Goal: Task Accomplishment & Management: Complete application form

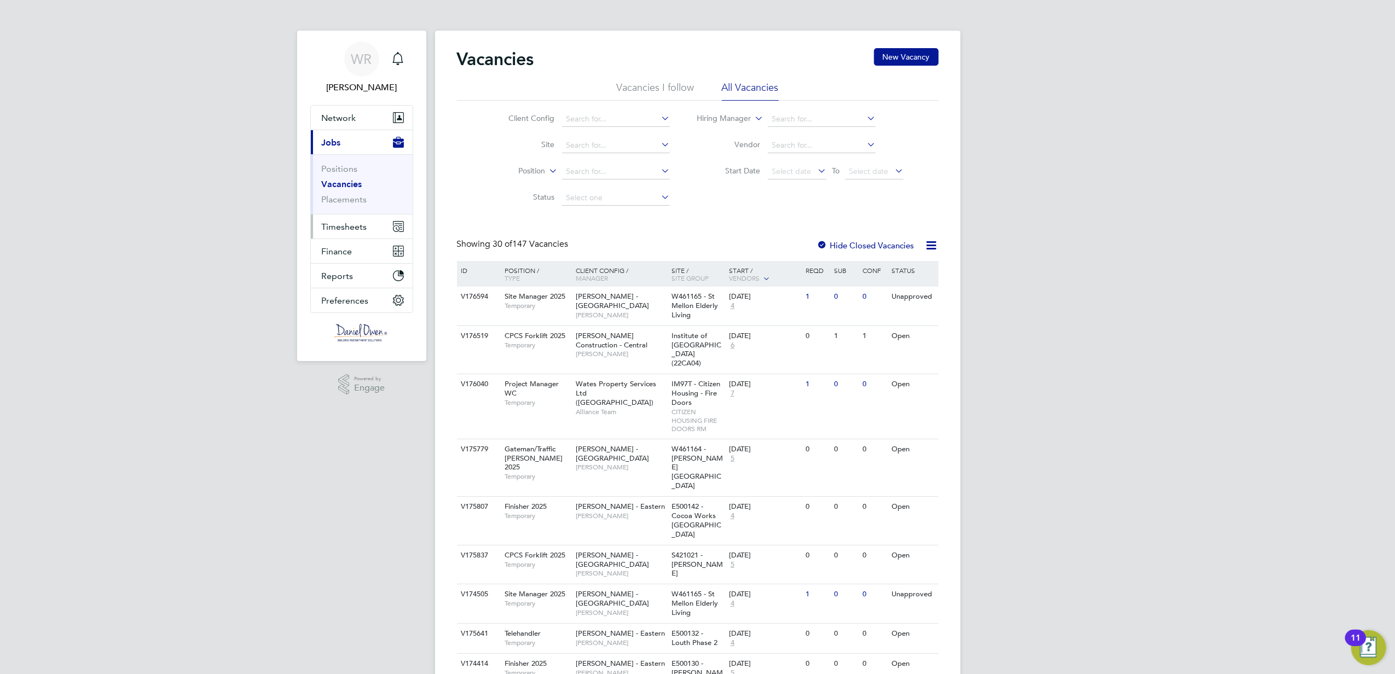
click at [345, 226] on span "Timesheets" at bounding box center [344, 227] width 45 height 10
click at [335, 191] on link "Timesheets" at bounding box center [344, 193] width 45 height 10
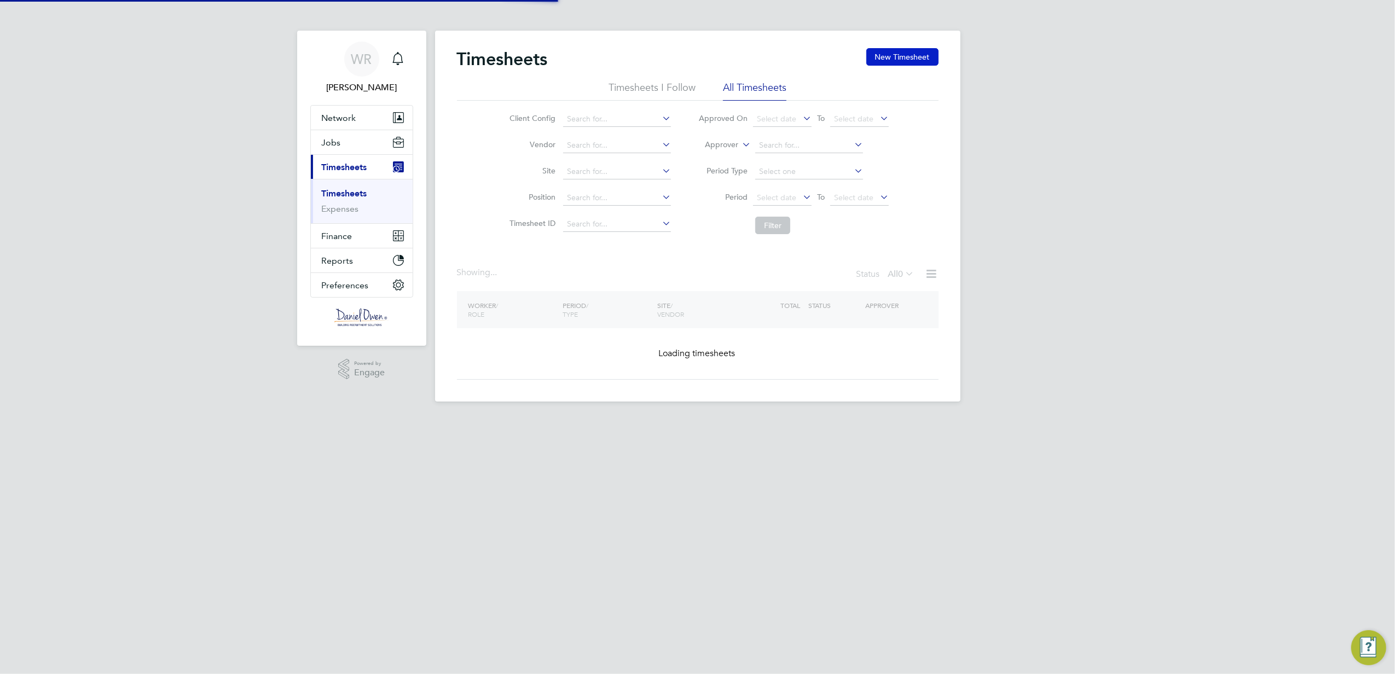
click at [880, 61] on button "New Timesheet" at bounding box center [902, 57] width 72 height 18
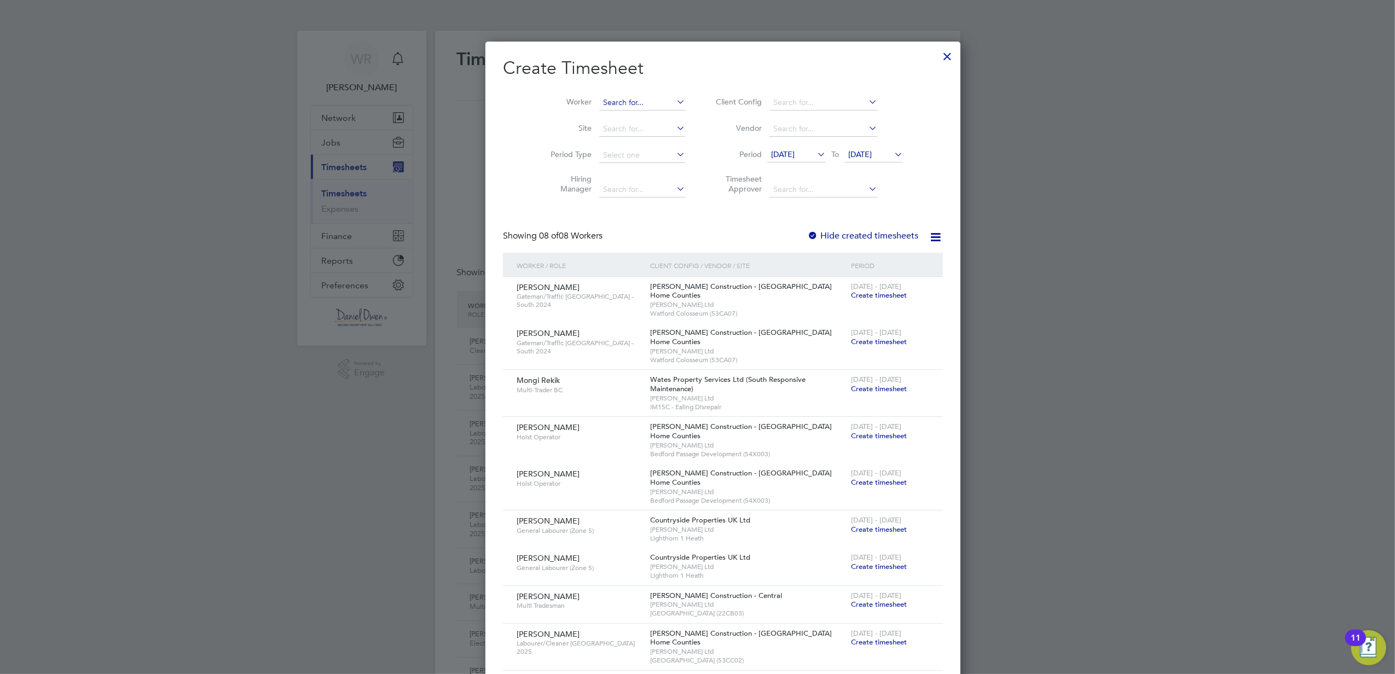
click at [599, 100] on input at bounding box center [642, 102] width 86 height 15
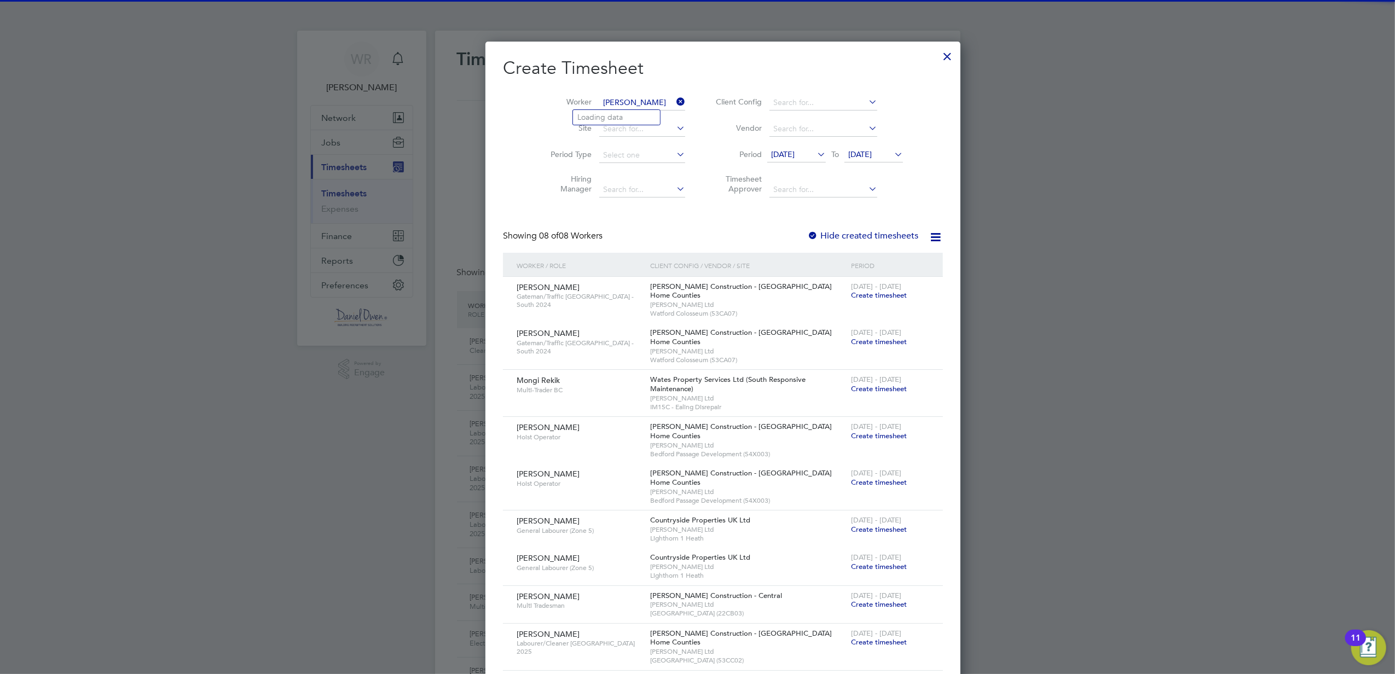
type input "[PERSON_NAME]"
click at [629, 114] on li "Loading data" at bounding box center [616, 117] width 87 height 14
click at [610, 97] on input at bounding box center [642, 102] width 86 height 15
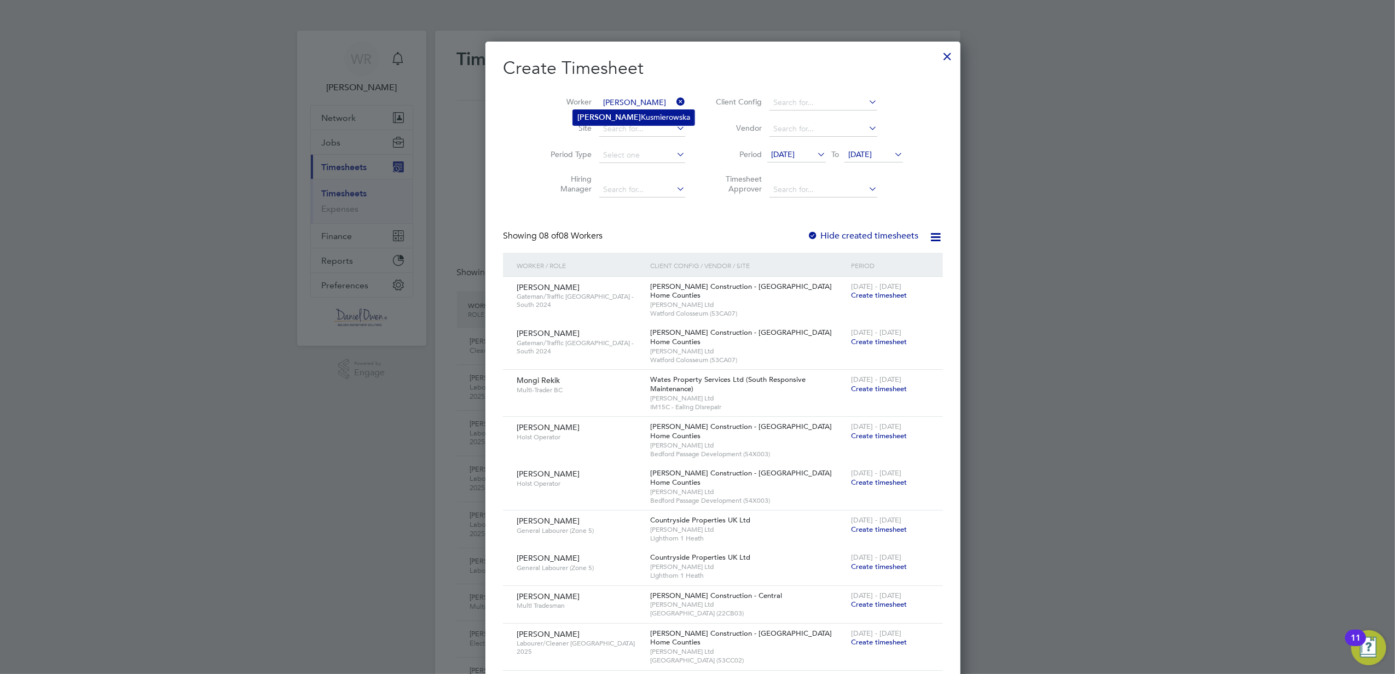
drag, startPoint x: 638, startPoint y: 121, endPoint x: 633, endPoint y: 116, distance: 6.6
click at [636, 119] on li "[PERSON_NAME]" at bounding box center [633, 117] width 121 height 15
type input "[PERSON_NAME]"
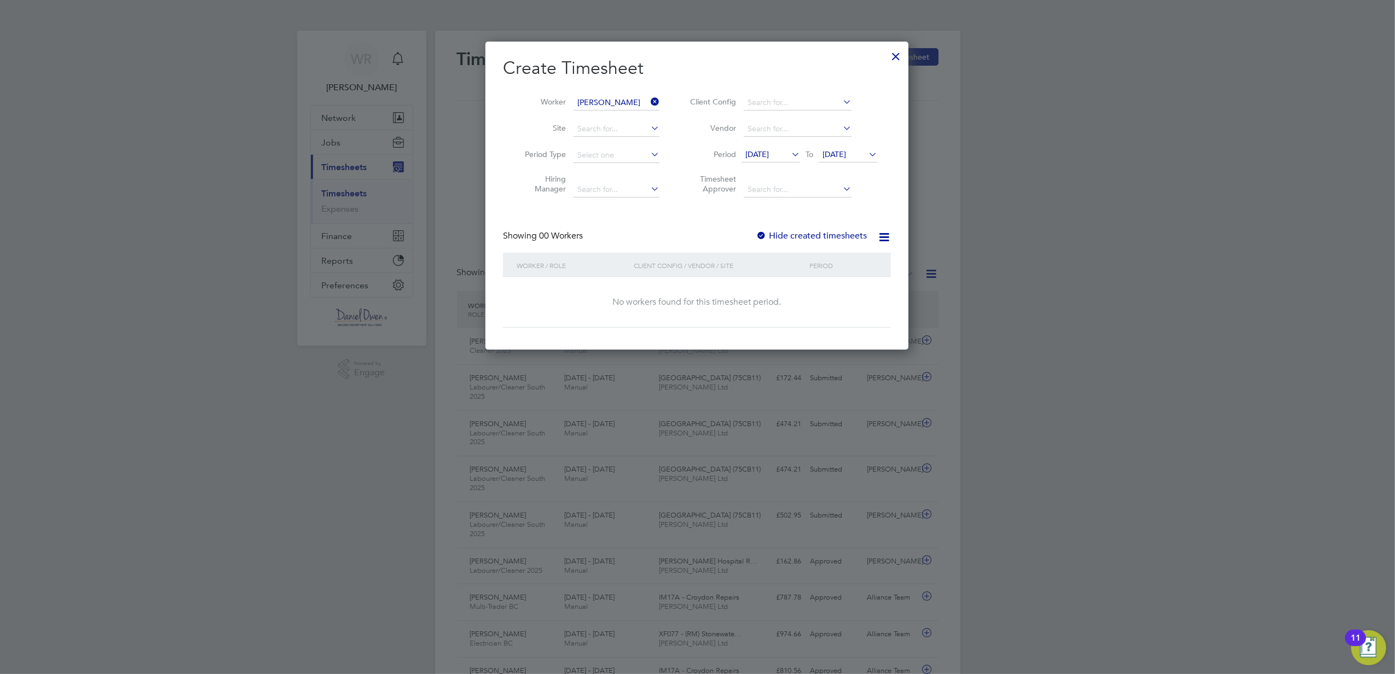
click at [842, 151] on span "[DATE]" at bounding box center [834, 154] width 24 height 10
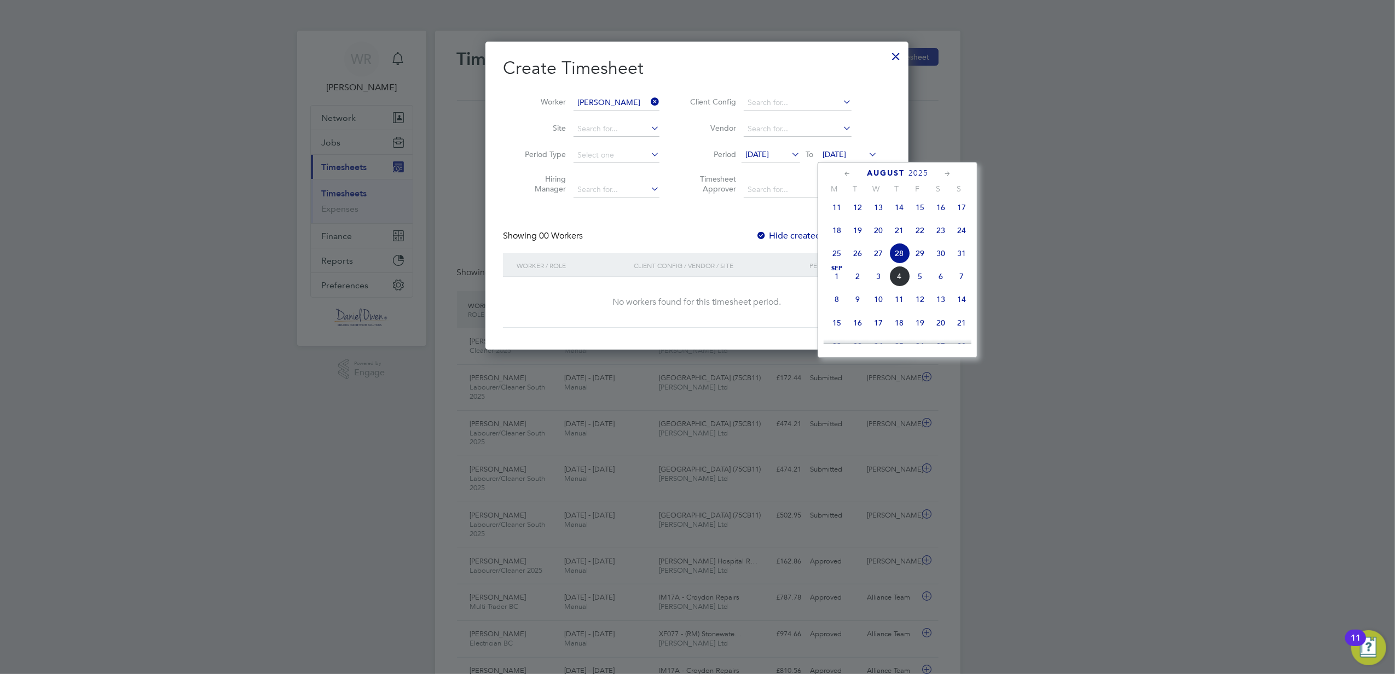
click at [955, 258] on span "31" at bounding box center [961, 253] width 21 height 21
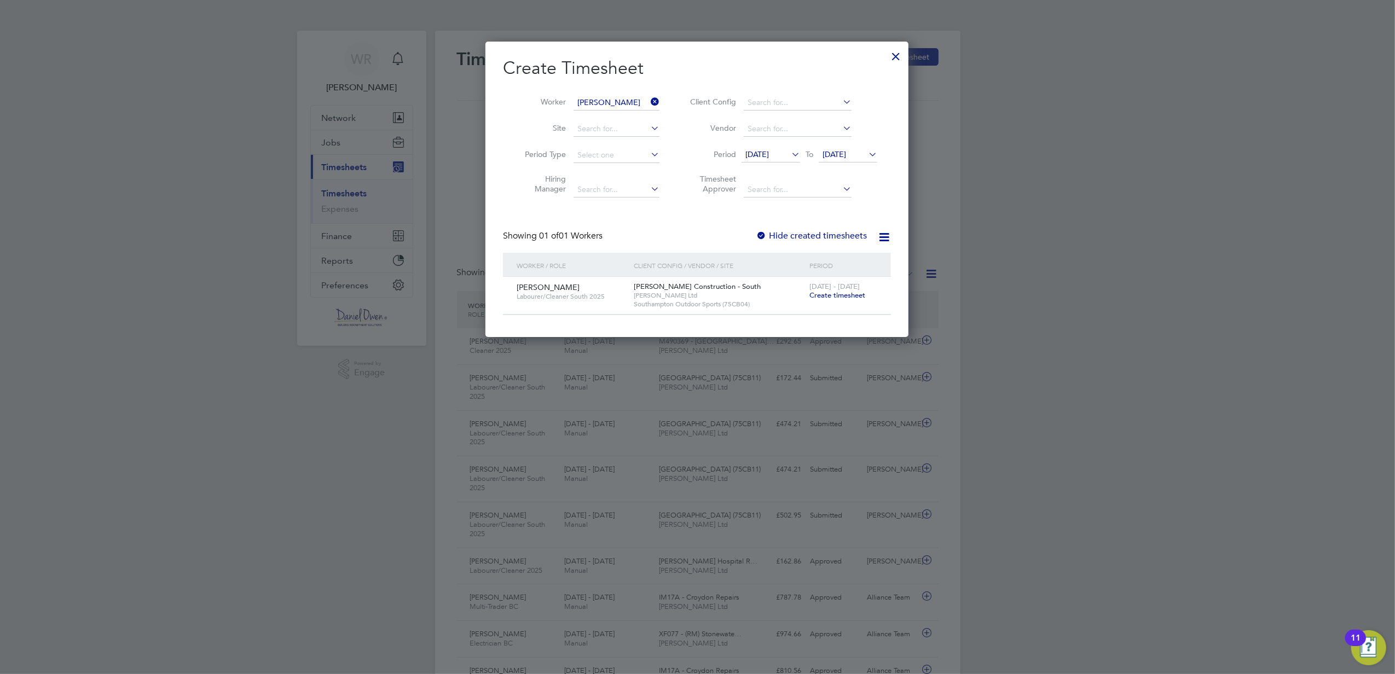
click at [834, 294] on span "Create timesheet" at bounding box center [837, 295] width 56 height 9
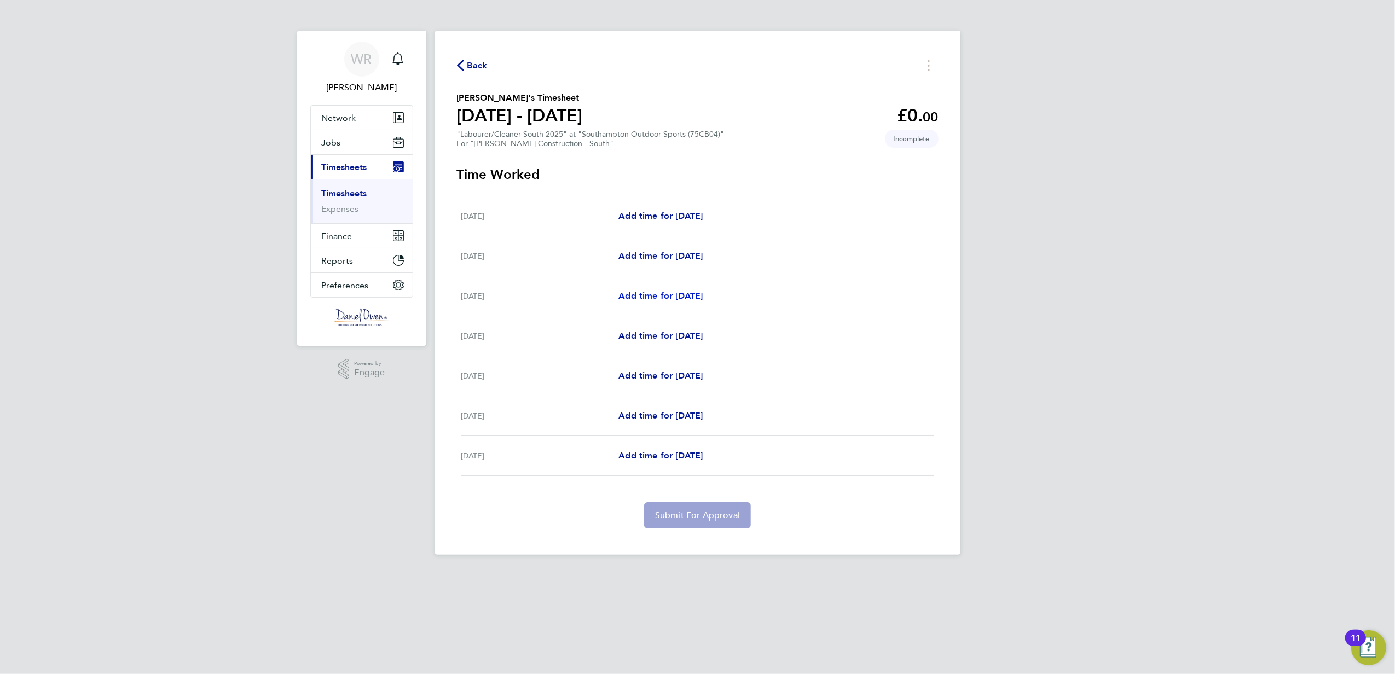
click at [652, 289] on link "Add time for [DATE]" at bounding box center [660, 295] width 84 height 13
select select "30"
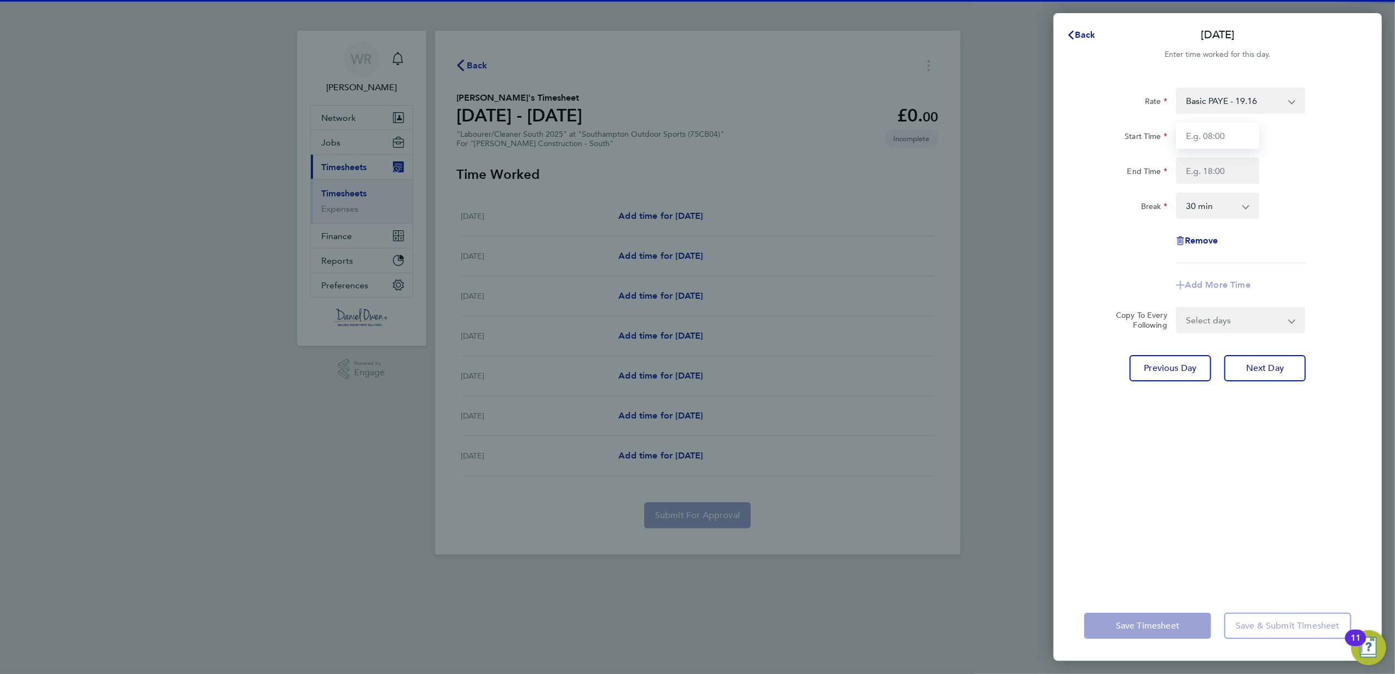
click at [1240, 134] on input "Start Time" at bounding box center [1217, 136] width 83 height 26
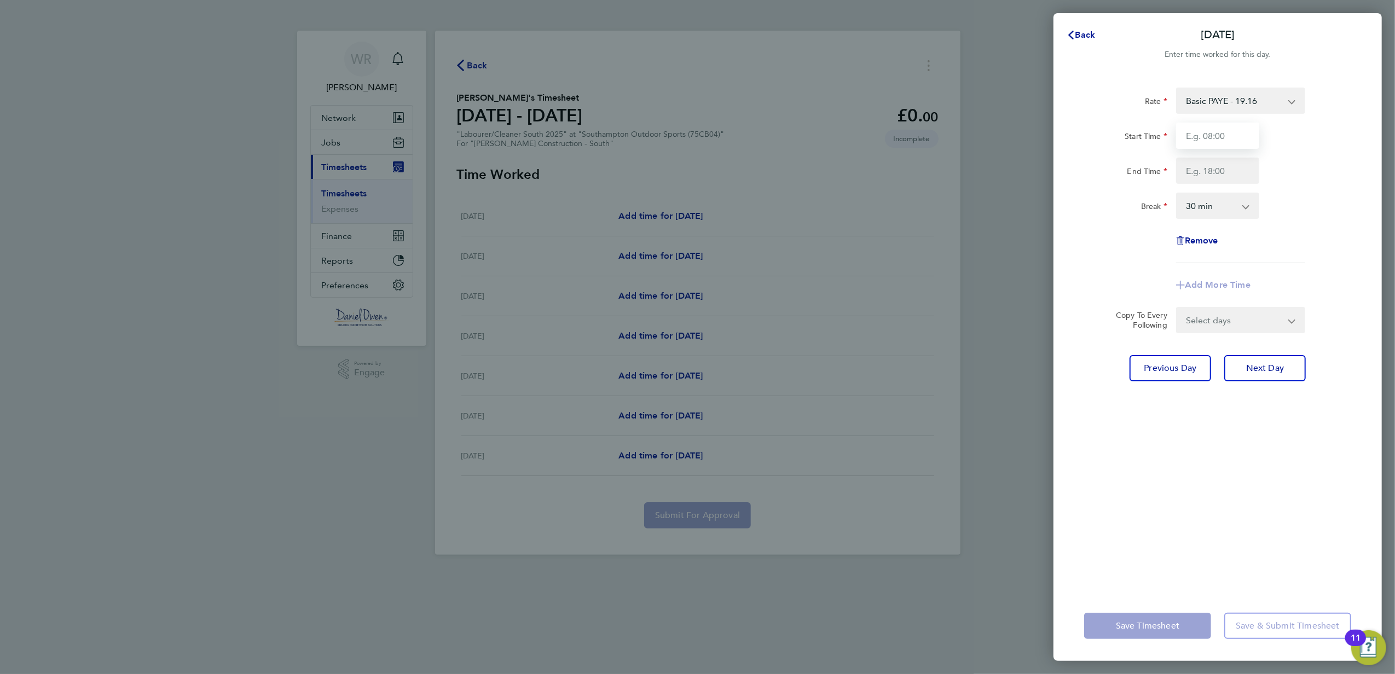
type input "16:00"
click at [1194, 164] on input "End Time" at bounding box center [1217, 171] width 83 height 26
type input "20:00"
click at [1209, 200] on select "0 min 15 min 30 min 45 min 60 min 75 min 90 min" at bounding box center [1211, 206] width 68 height 24
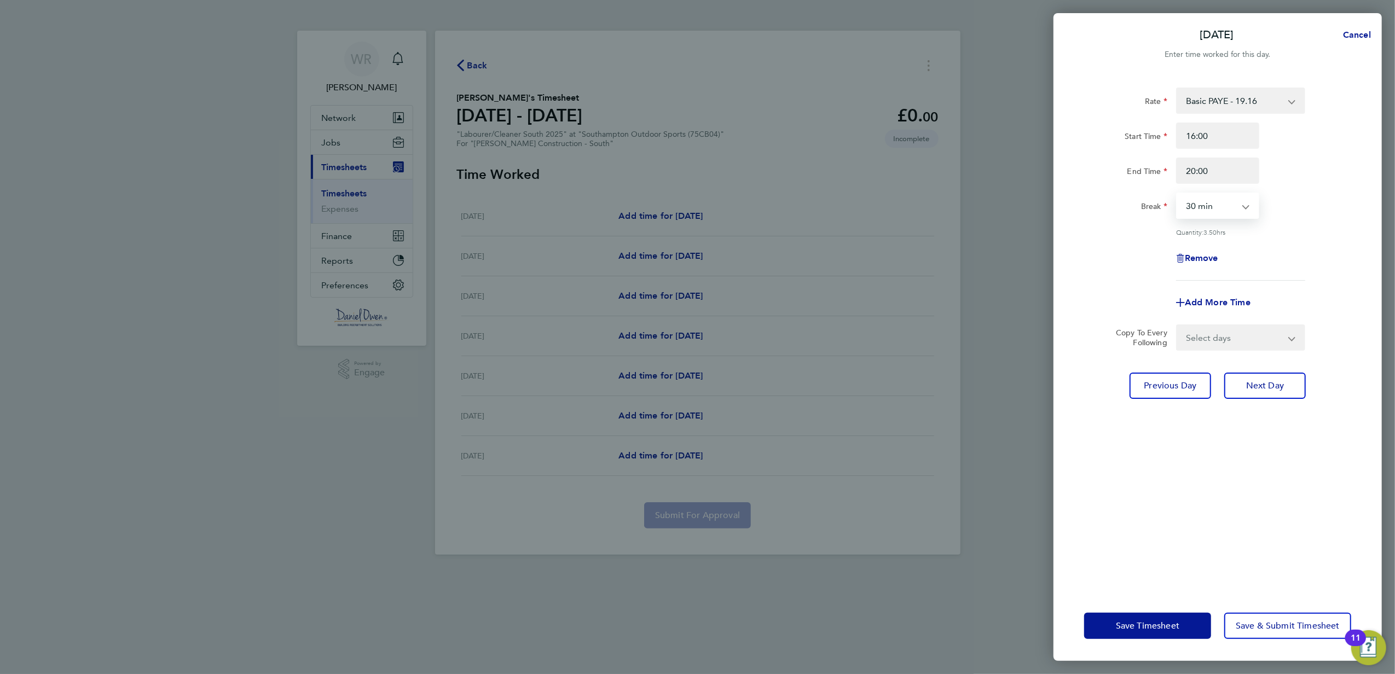
select select "0"
click at [1177, 194] on select "0 min 15 min 30 min 45 min 60 min 75 min 90 min" at bounding box center [1211, 206] width 68 height 24
drag, startPoint x: 1264, startPoint y: 384, endPoint x: 1227, endPoint y: 274, distance: 116.1
click at [1264, 384] on span "Next Day" at bounding box center [1265, 385] width 38 height 11
select select "30"
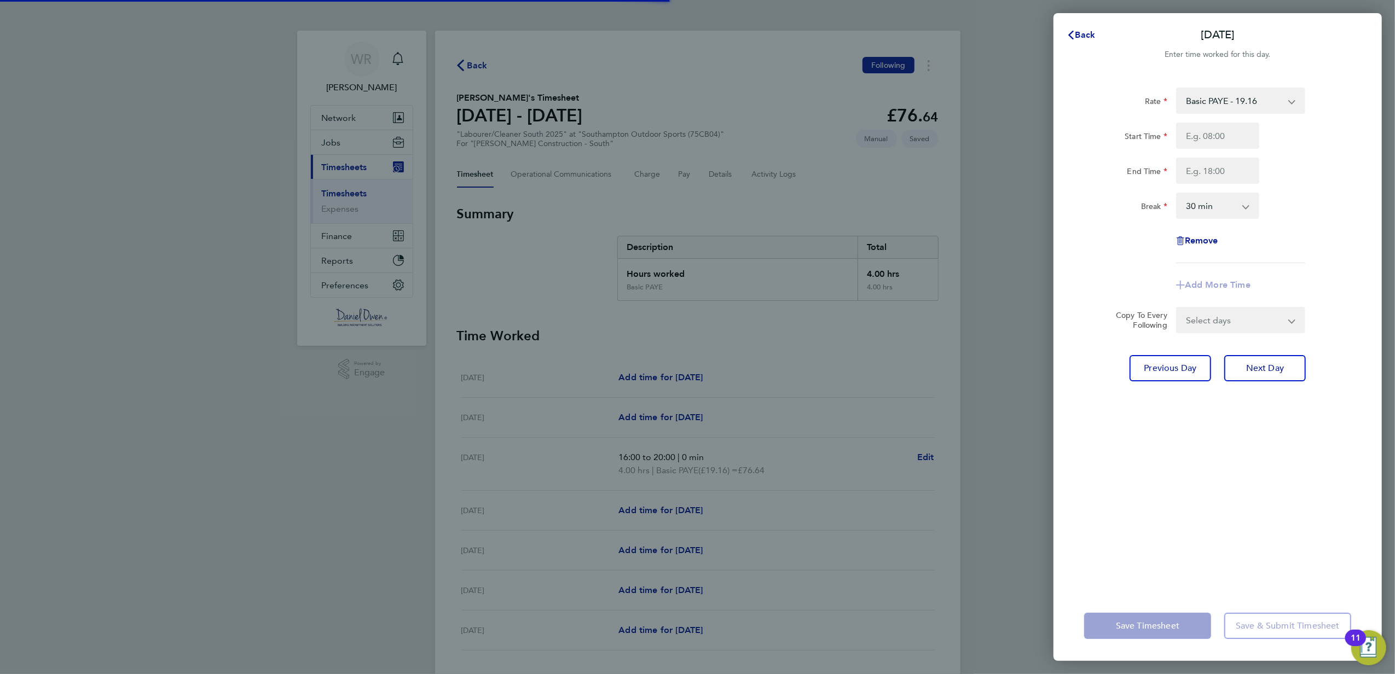
click at [1198, 138] on input "Start Time" at bounding box center [1217, 136] width 83 height 26
type input "16:00"
type input "20:00"
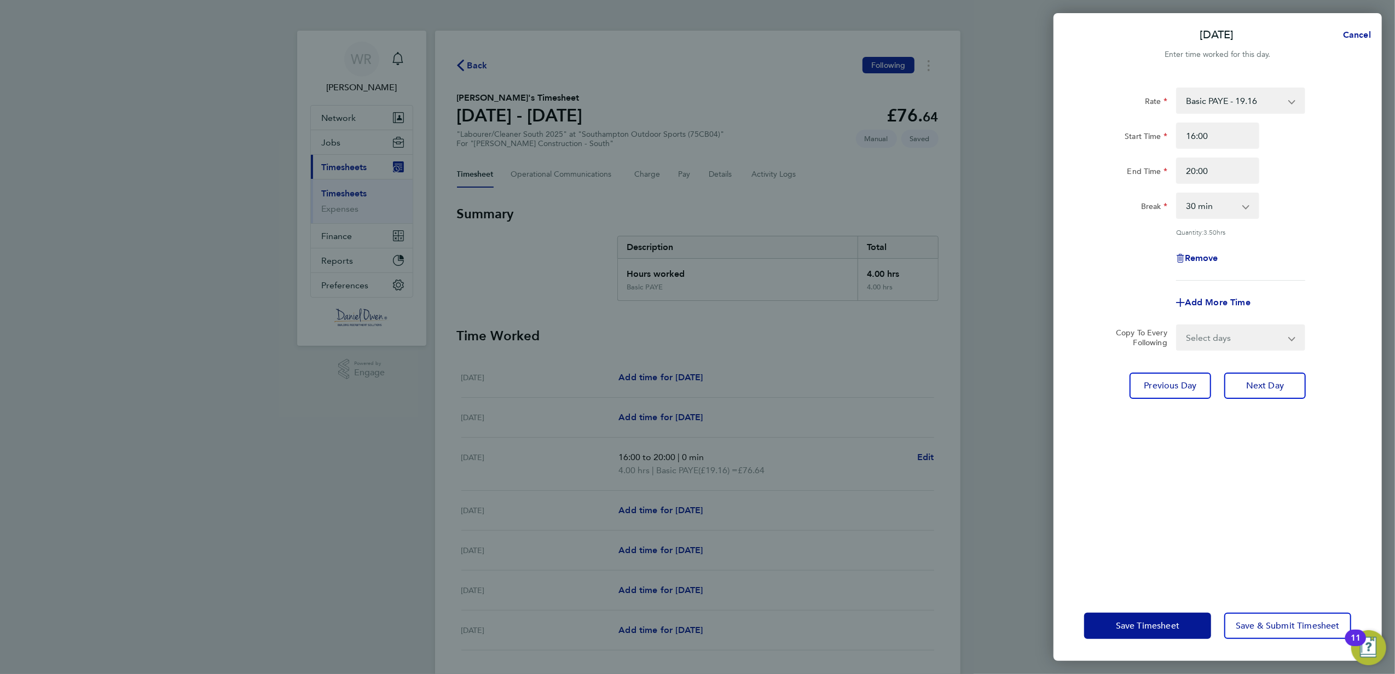
click at [1209, 198] on select "0 min 15 min 30 min 45 min 60 min 75 min 90 min" at bounding box center [1211, 206] width 68 height 24
select select "0"
click at [1177, 194] on select "0 min 15 min 30 min 45 min 60 min 75 min 90 min" at bounding box center [1211, 206] width 68 height 24
click at [1266, 379] on button "Next Day" at bounding box center [1265, 386] width 82 height 26
select select "30"
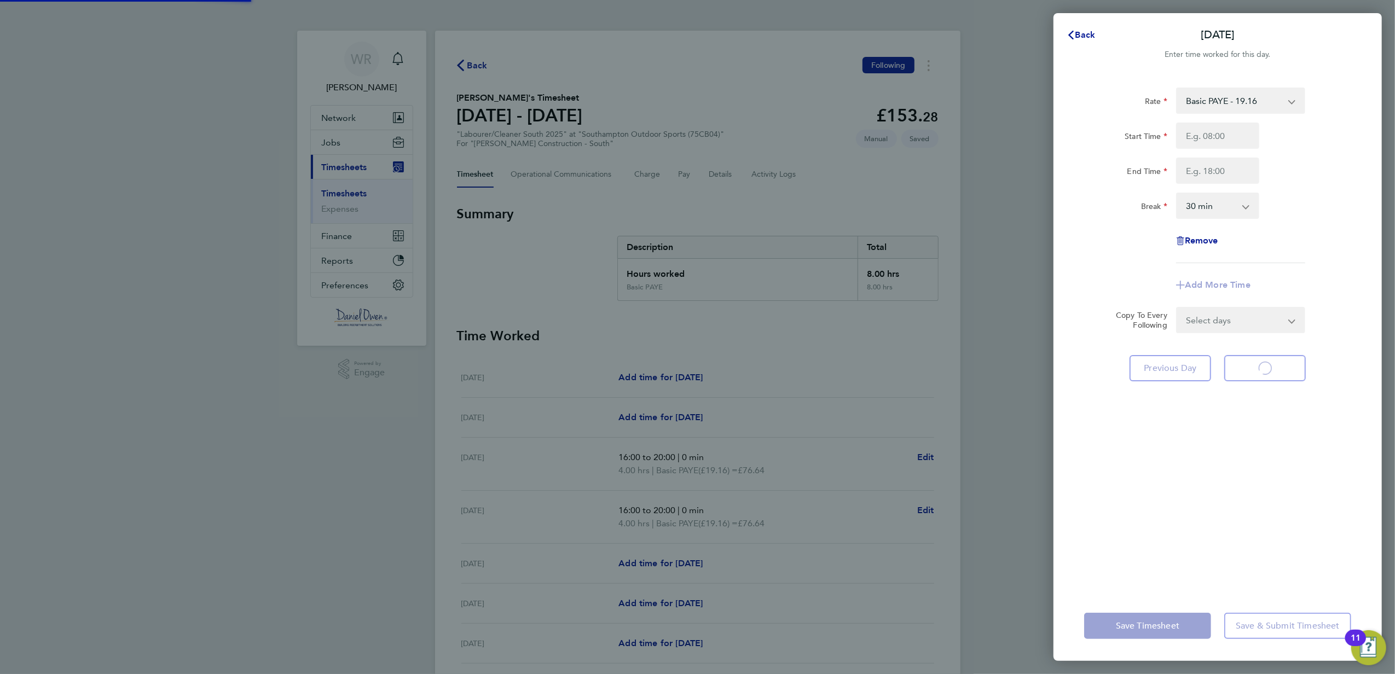
select select "30"
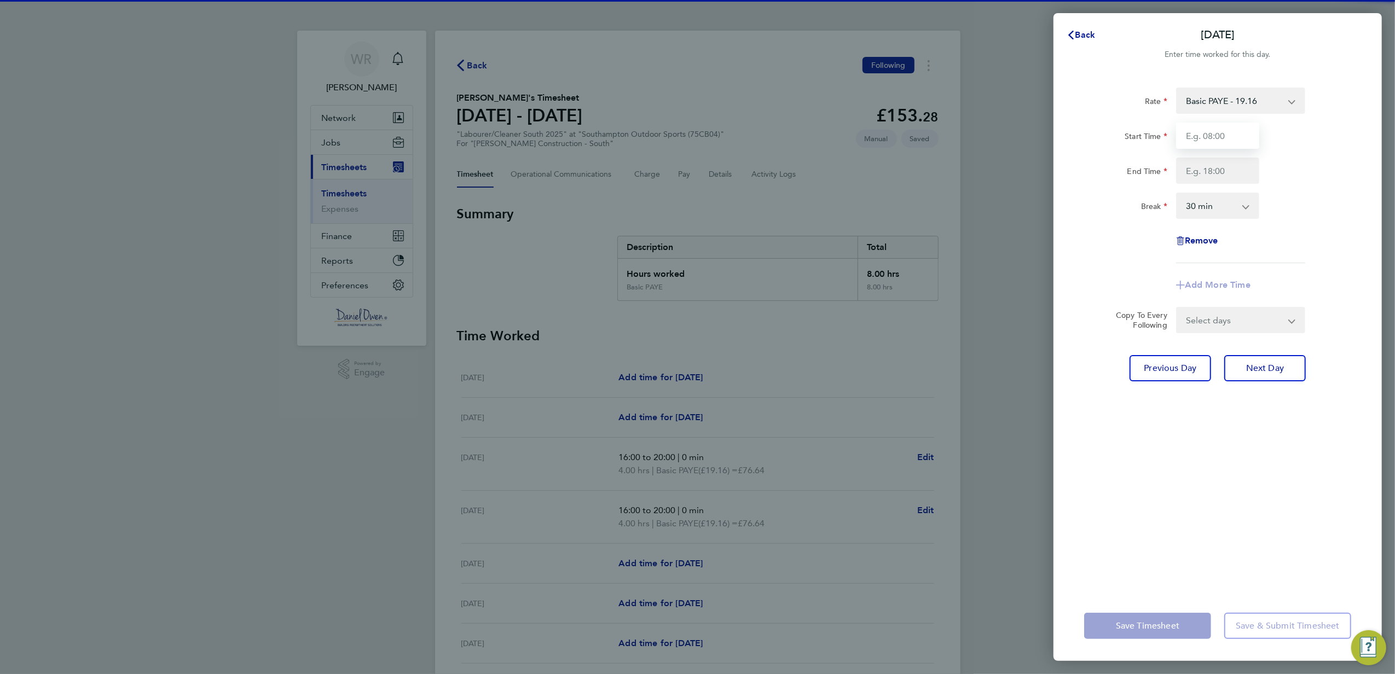
click at [1212, 128] on input "Start Time" at bounding box center [1217, 136] width 83 height 26
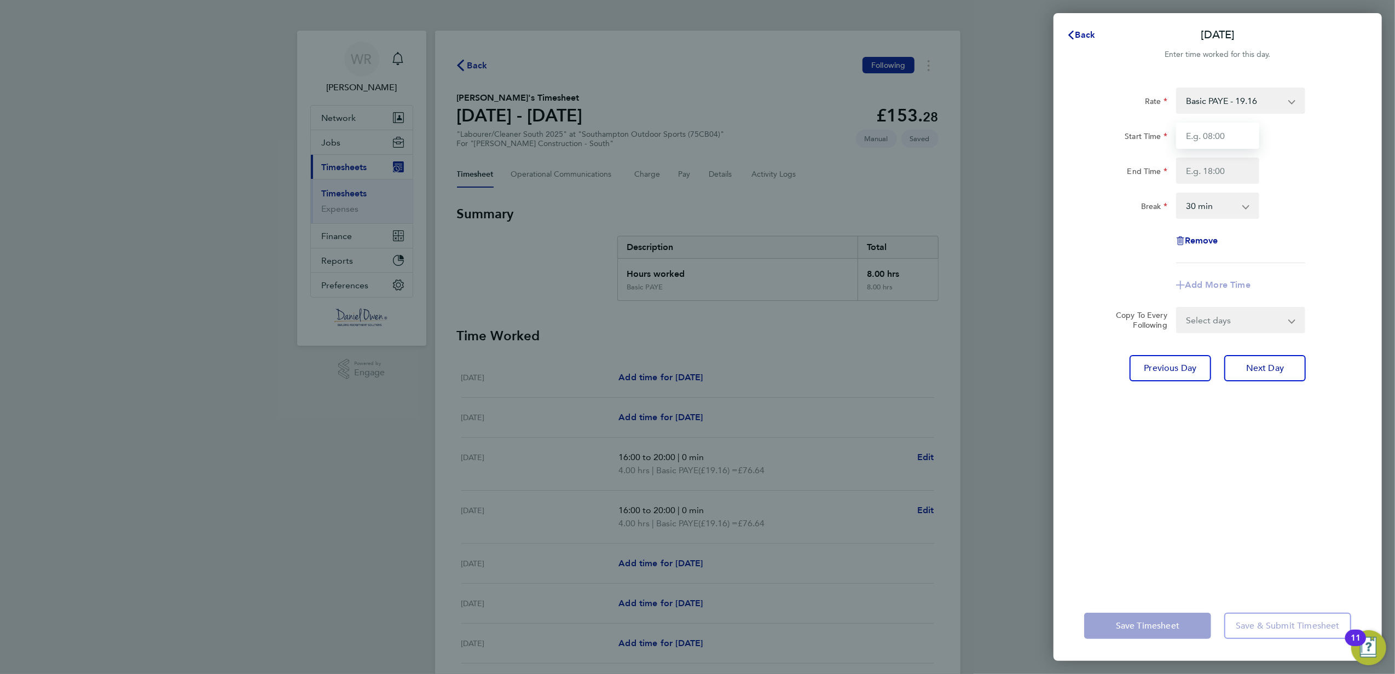
type input "16:00"
type input "20:00"
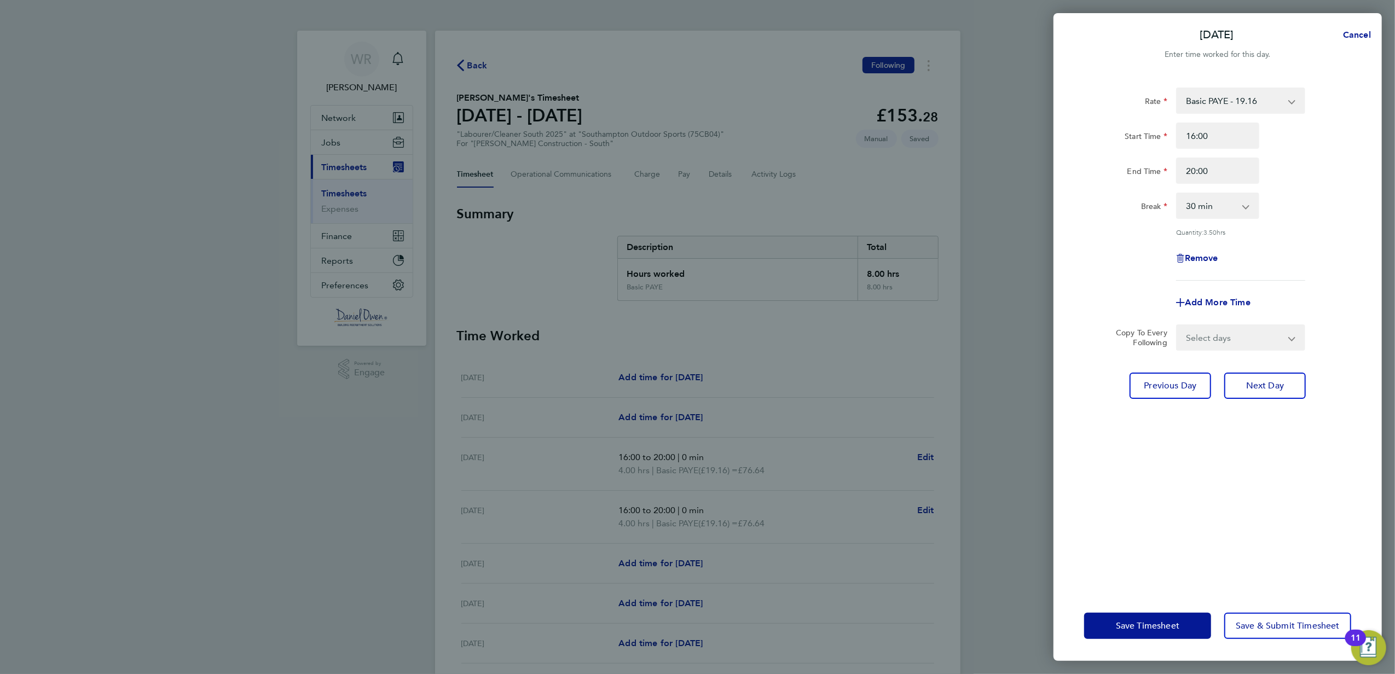
click at [1212, 205] on select "0 min 15 min 30 min 45 min 60 min 75 min 90 min" at bounding box center [1211, 206] width 68 height 24
select select "0"
click at [1177, 194] on select "0 min 15 min 30 min 45 min 60 min 75 min 90 min" at bounding box center [1211, 206] width 68 height 24
click at [1274, 384] on span "Next Day" at bounding box center [1265, 385] width 38 height 11
select select "30"
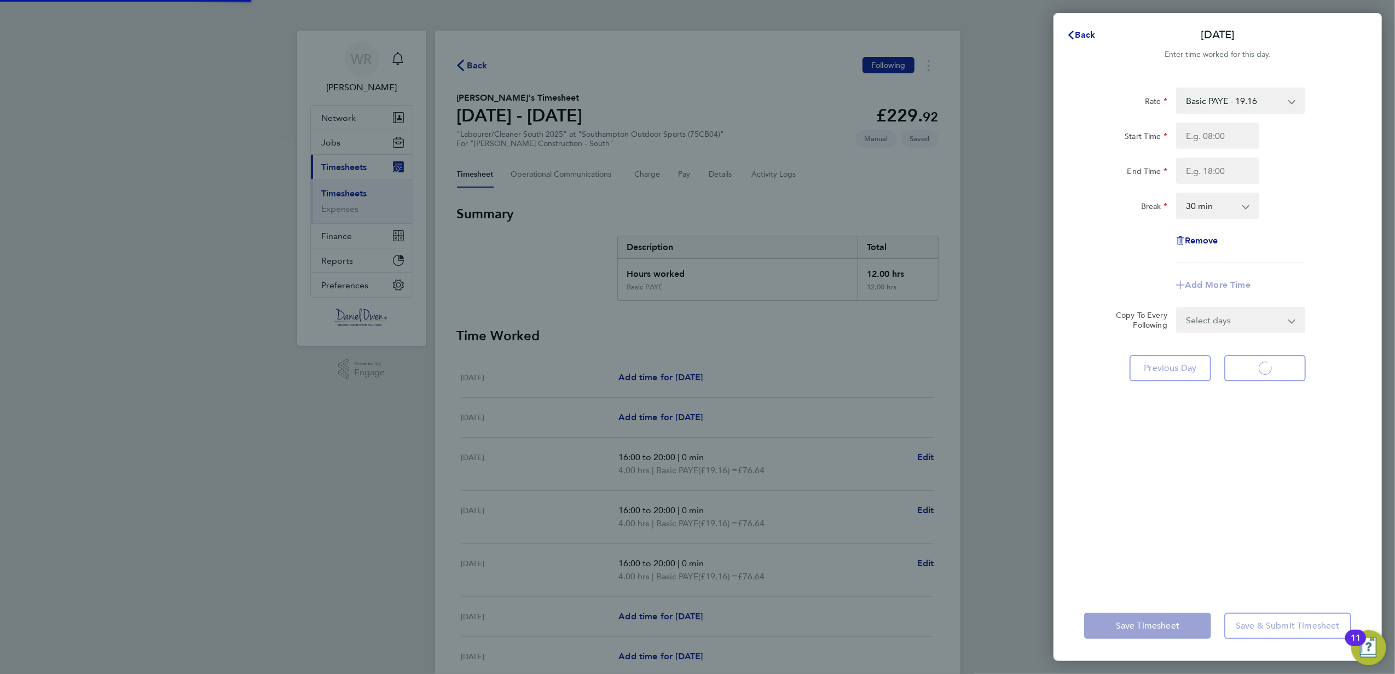
select select "30"
click at [1194, 141] on input "Start Time" at bounding box center [1217, 136] width 83 height 26
type input "16:00"
type input "20:00"
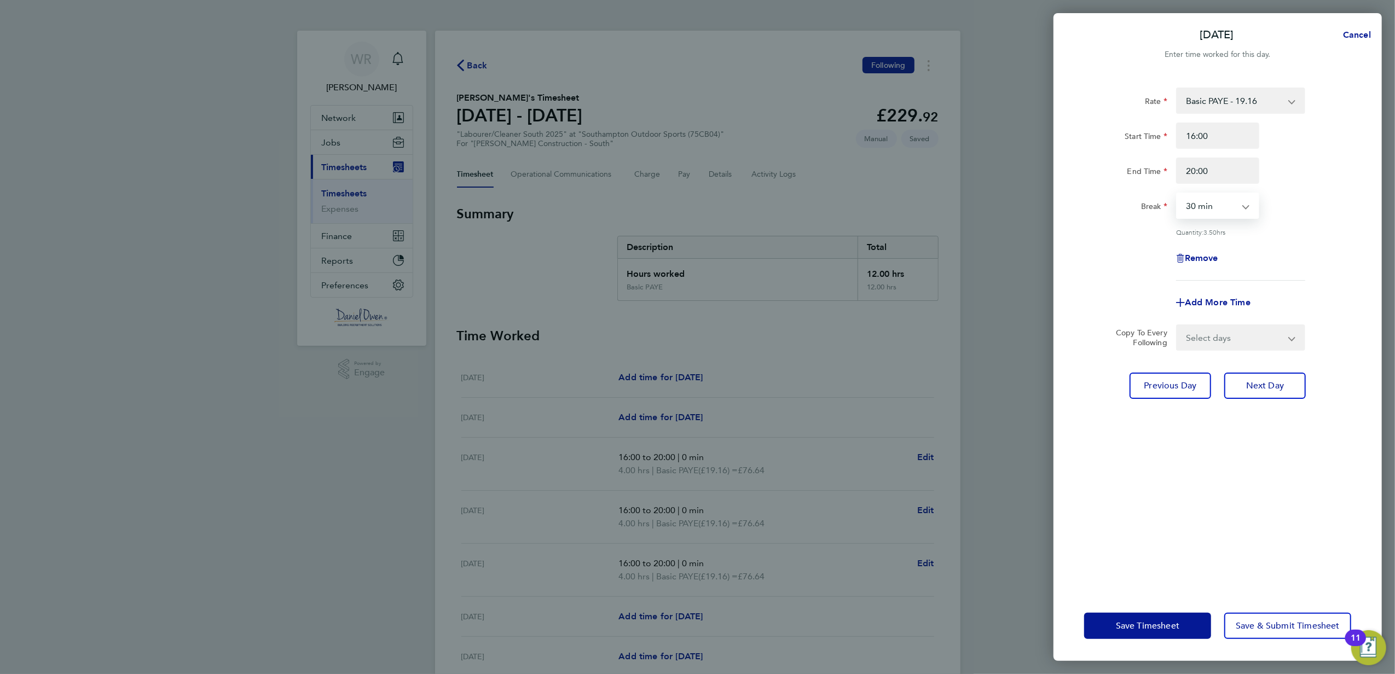
click at [1183, 208] on select "0 min 15 min 30 min 45 min 60 min 75 min 90 min" at bounding box center [1211, 206] width 68 height 24
select select "0"
click at [1177, 194] on select "0 min 15 min 30 min 45 min 60 min 75 min 90 min" at bounding box center [1211, 206] width 68 height 24
click at [1248, 383] on span "Next Day" at bounding box center [1265, 385] width 38 height 11
select select "30"
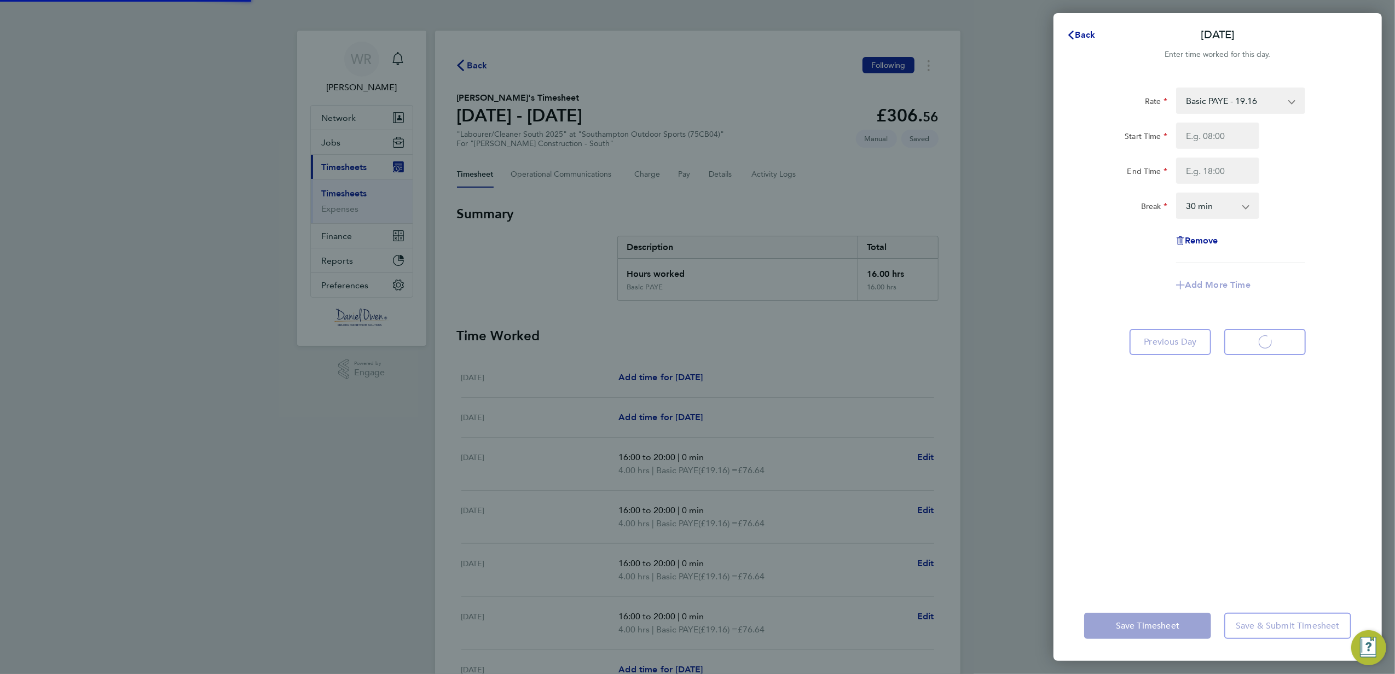
select select "30"
click at [1195, 128] on input "Start Time" at bounding box center [1217, 136] width 83 height 26
type input "16:00"
click at [1213, 132] on input "16:00" at bounding box center [1217, 136] width 83 height 26
drag, startPoint x: 1213, startPoint y: 135, endPoint x: 1163, endPoint y: 134, distance: 49.8
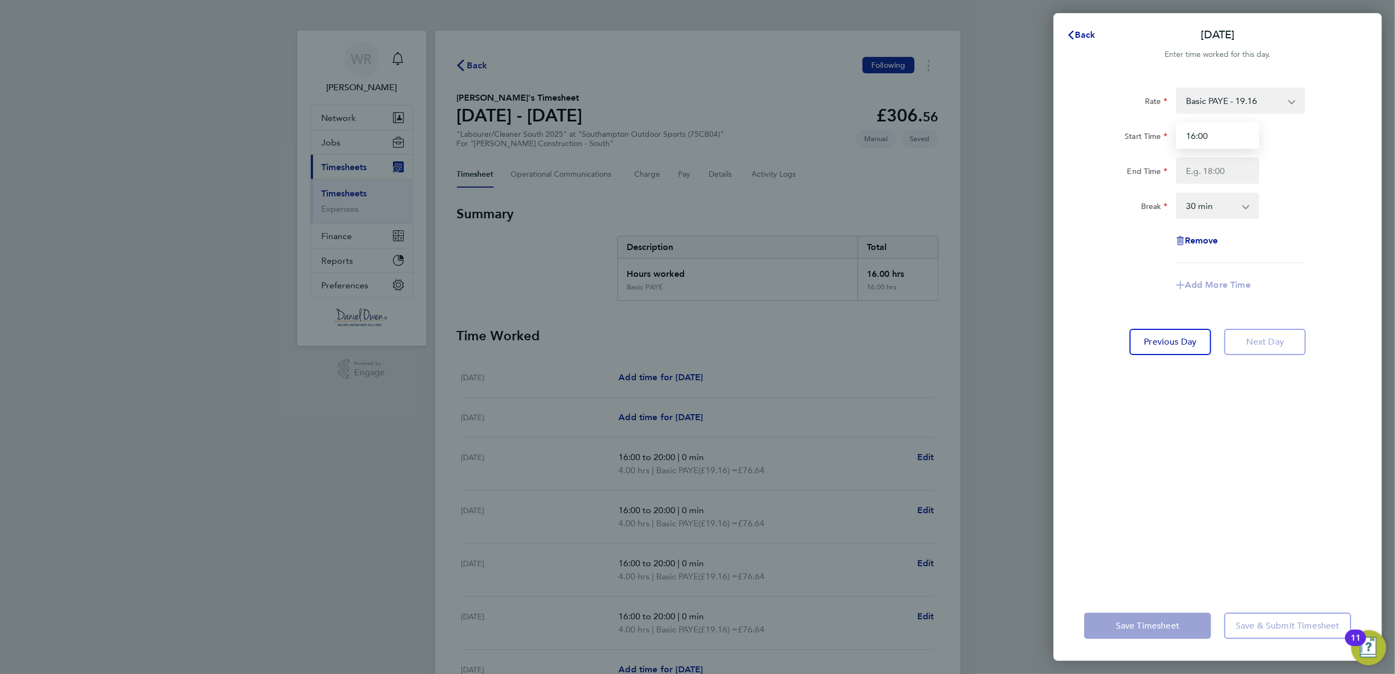
click at [1163, 134] on div "Start Time 16:00" at bounding box center [1218, 136] width 276 height 26
click at [1209, 143] on input "Start Time" at bounding box center [1217, 136] width 83 height 26
type input "07:30"
type input "15:30"
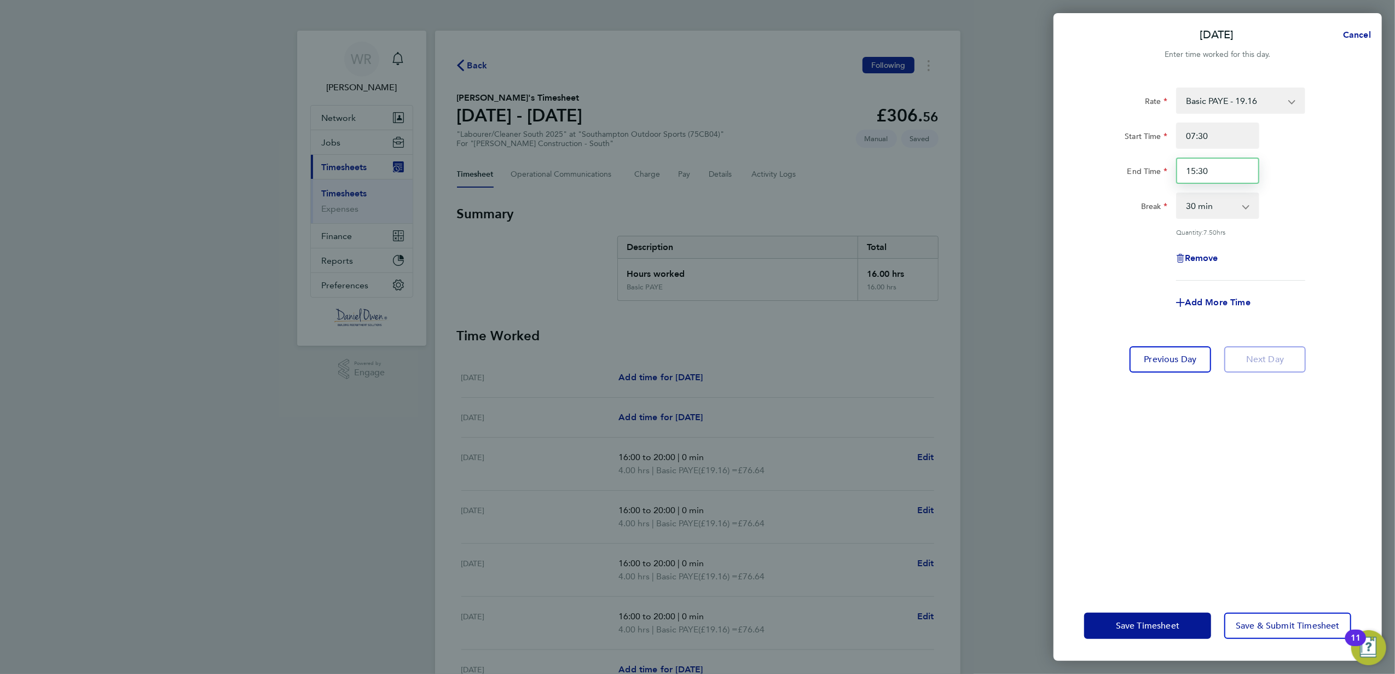
click at [1215, 164] on input "15:30" at bounding box center [1217, 171] width 83 height 26
drag, startPoint x: 1198, startPoint y: 164, endPoint x: 1138, endPoint y: 171, distance: 60.0
click at [1152, 164] on div "End Time 15:30" at bounding box center [1218, 171] width 276 height 26
type input "16:00"
click at [1199, 215] on select "0 min 15 min 30 min 45 min 60 min 75 min 90 min" at bounding box center [1211, 206] width 68 height 24
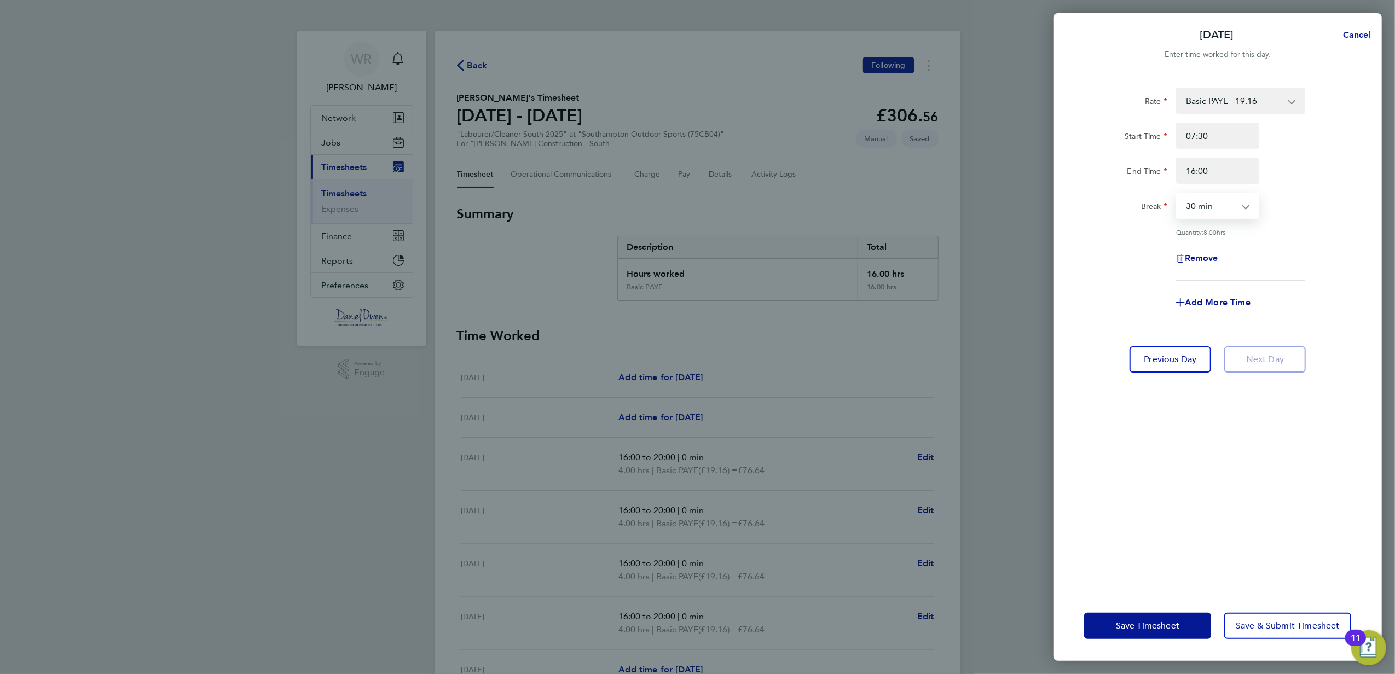
select select "0"
click at [1177, 194] on select "0 min 15 min 30 min 45 min 60 min 75 min 90 min" at bounding box center [1211, 206] width 68 height 24
click at [1329, 349] on div "Previous Day Next Day" at bounding box center [1217, 359] width 267 height 26
drag, startPoint x: 1219, startPoint y: 137, endPoint x: 1156, endPoint y: 129, distance: 63.4
click at [1156, 129] on div "Start Time 07:30" at bounding box center [1218, 136] width 276 height 26
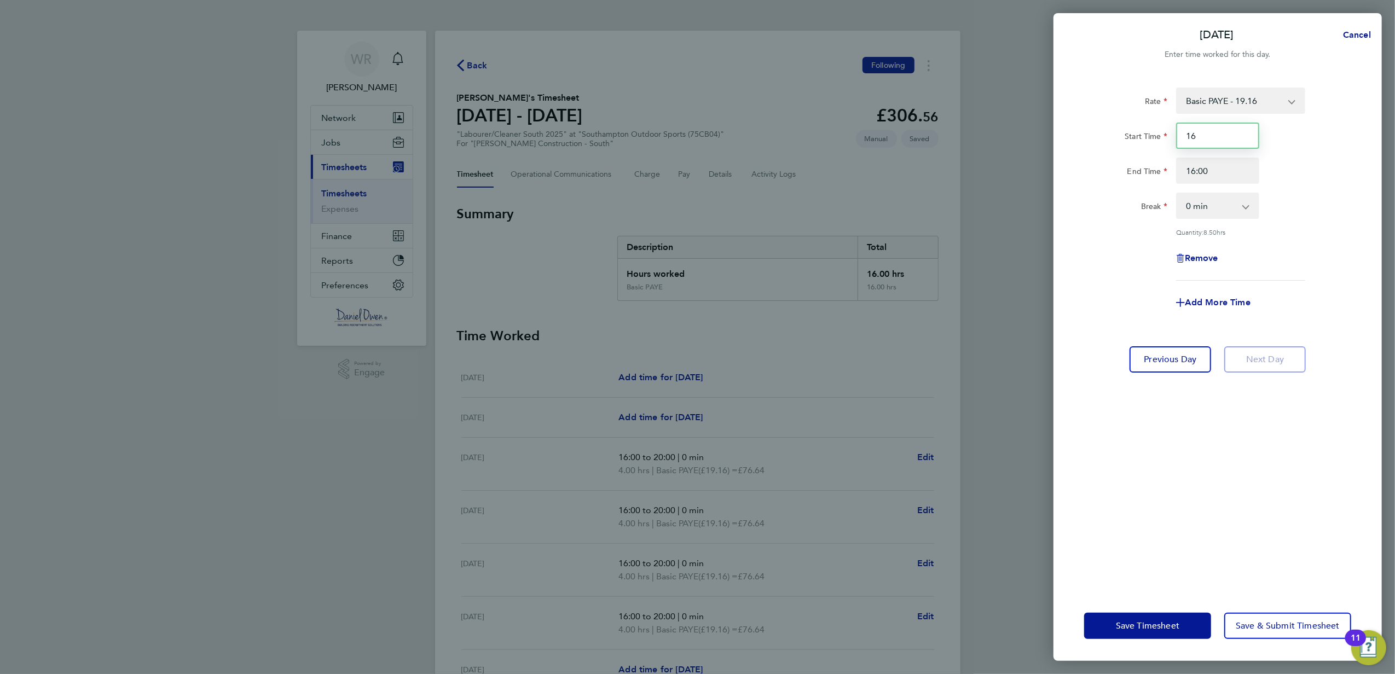
type input "16:00"
click at [1207, 174] on input "16:00" at bounding box center [1217, 171] width 83 height 26
drag, startPoint x: 1229, startPoint y: 176, endPoint x: 1091, endPoint y: 152, distance: 140.1
click at [1091, 152] on div "Start Time 16:00 End Time 16:00" at bounding box center [1218, 153] width 276 height 61
type input "20:00"
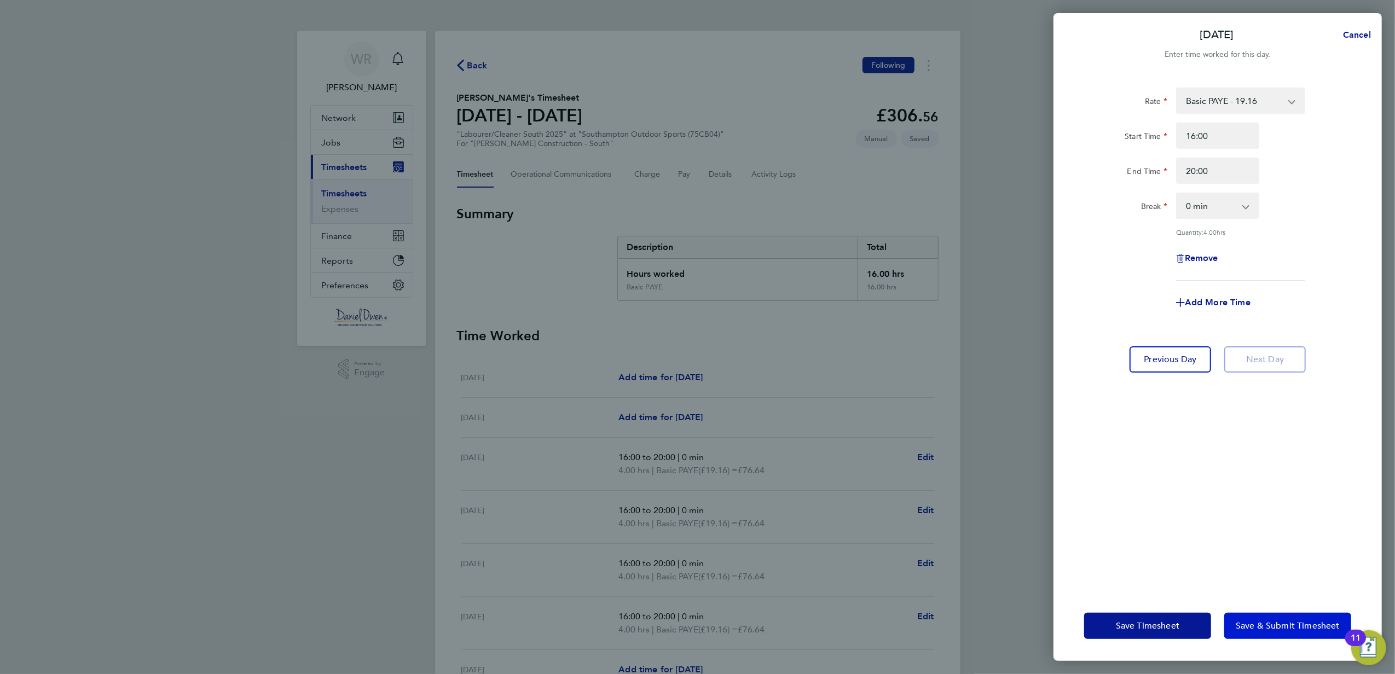
click at [1263, 621] on span "Save & Submit Timesheet" at bounding box center [1288, 626] width 104 height 11
